Goal: Information Seeking & Learning: Learn about a topic

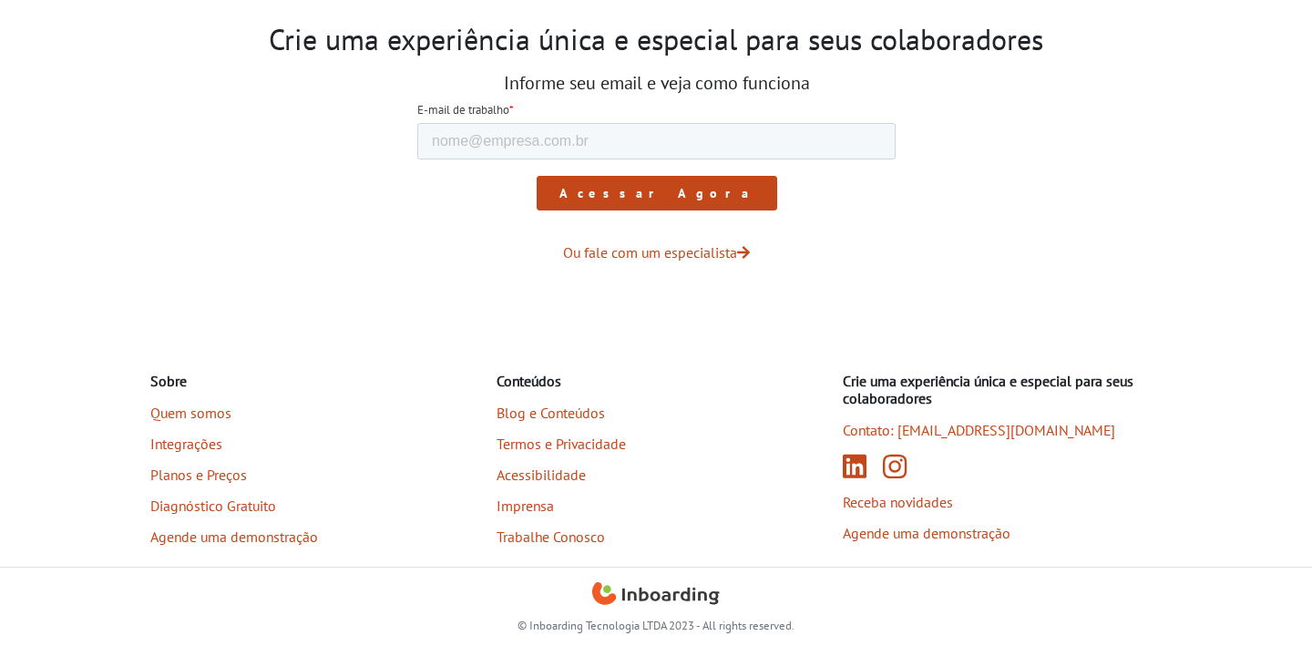
scroll to position [3068, 0]
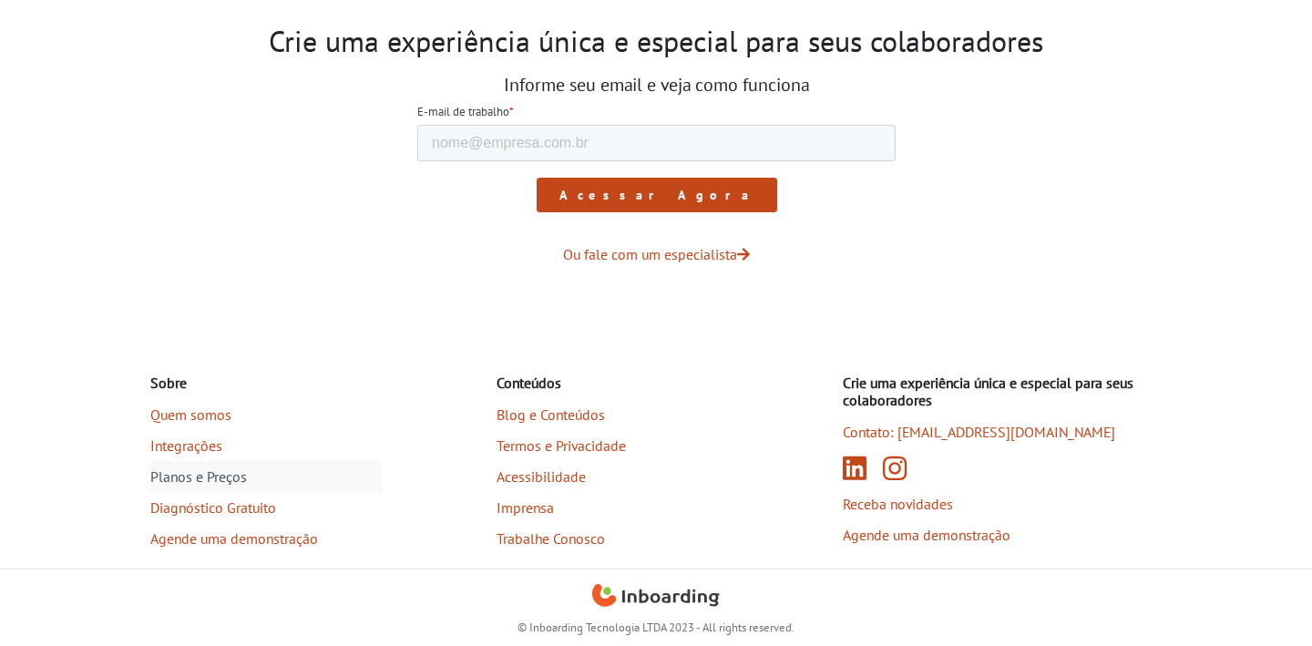
click at [204, 482] on link "Planos e Preços" at bounding box center [266, 476] width 232 height 31
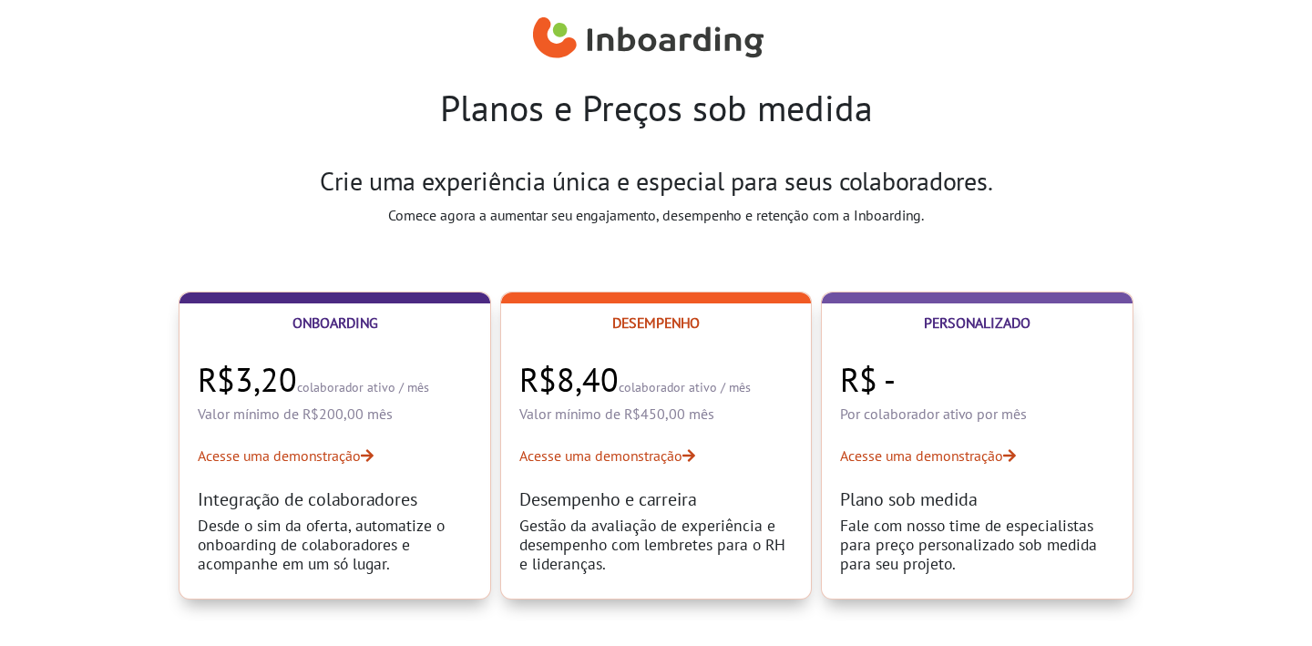
select select "BR"
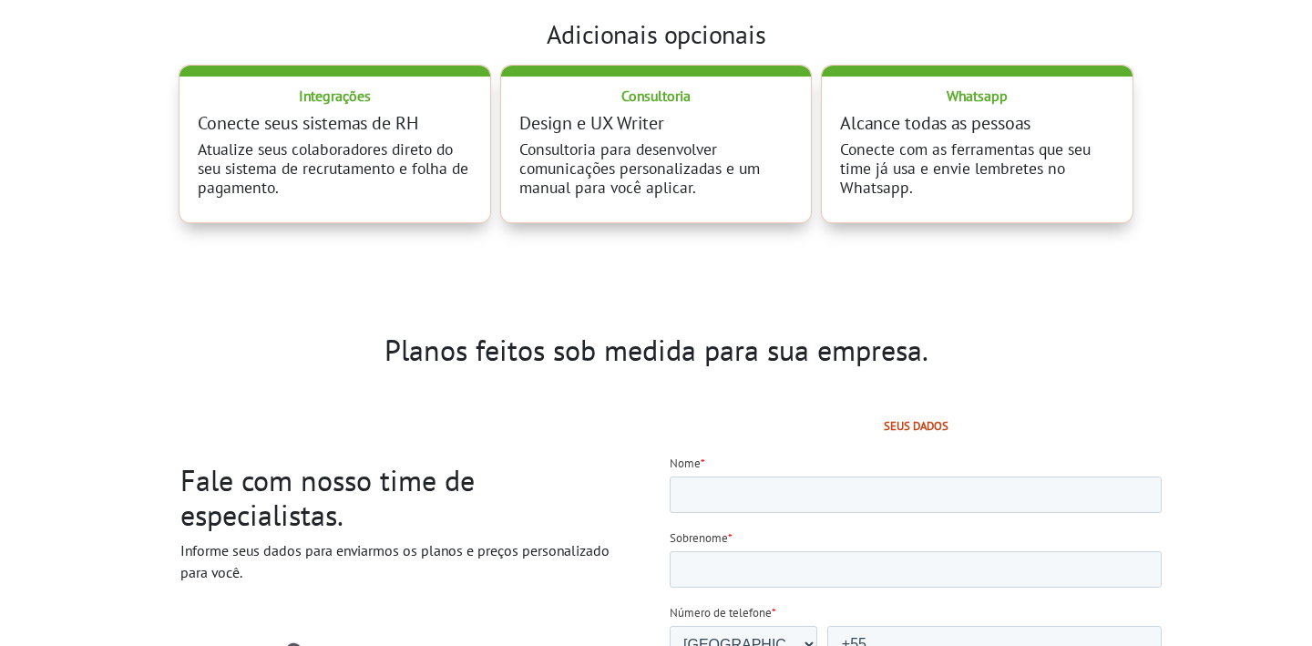
scroll to position [634, 0]
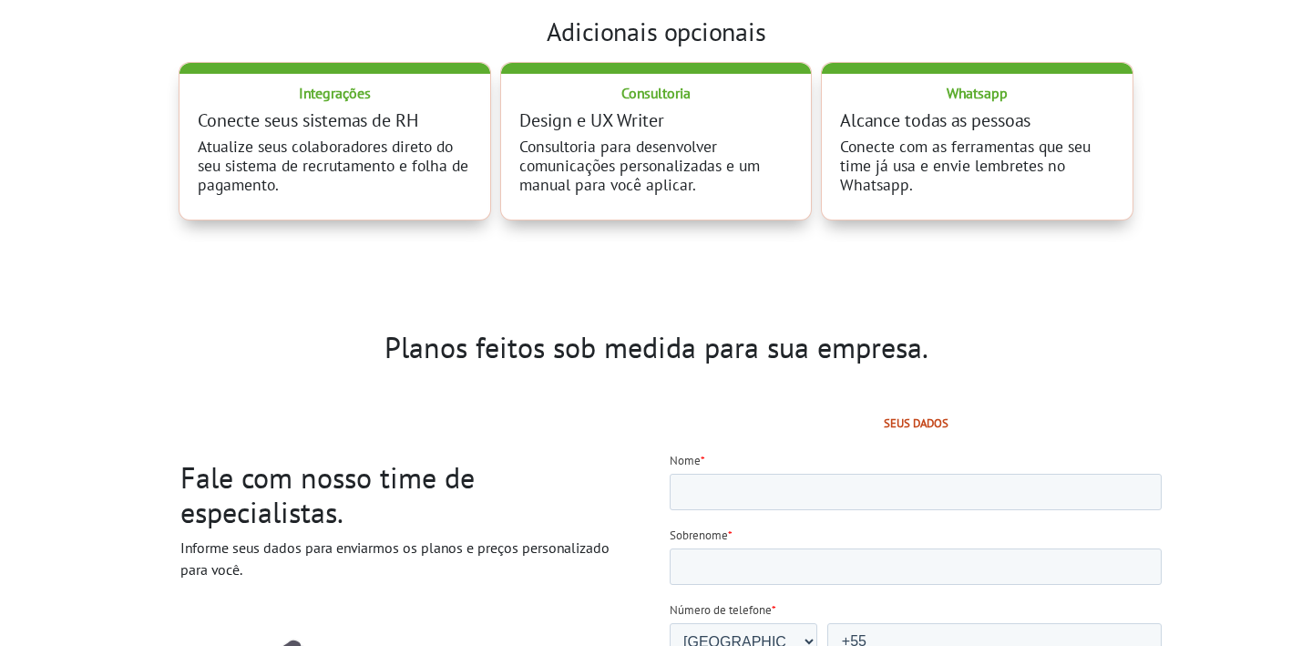
click at [677, 125] on h3 "Design e UX Writer" at bounding box center [656, 120] width 274 height 22
click at [931, 121] on h3 "Alcance todas as pessoas" at bounding box center [977, 120] width 274 height 22
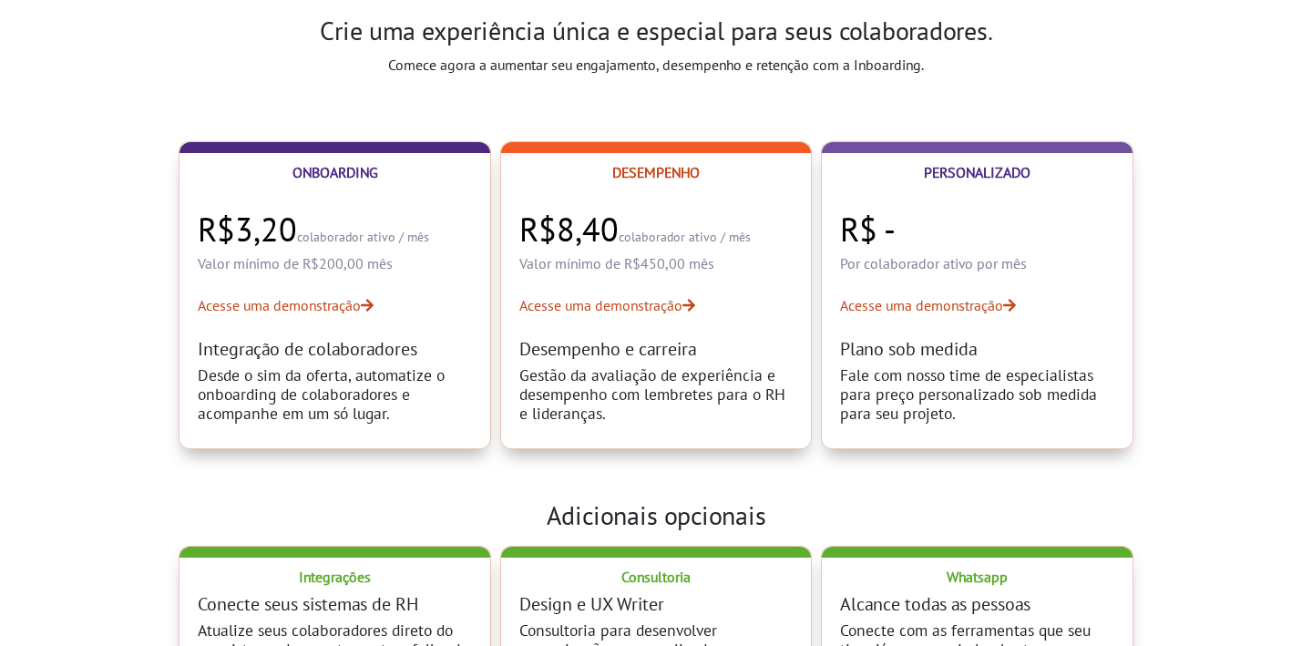
scroll to position [0, 0]
